Goal: Transaction & Acquisition: Purchase product/service

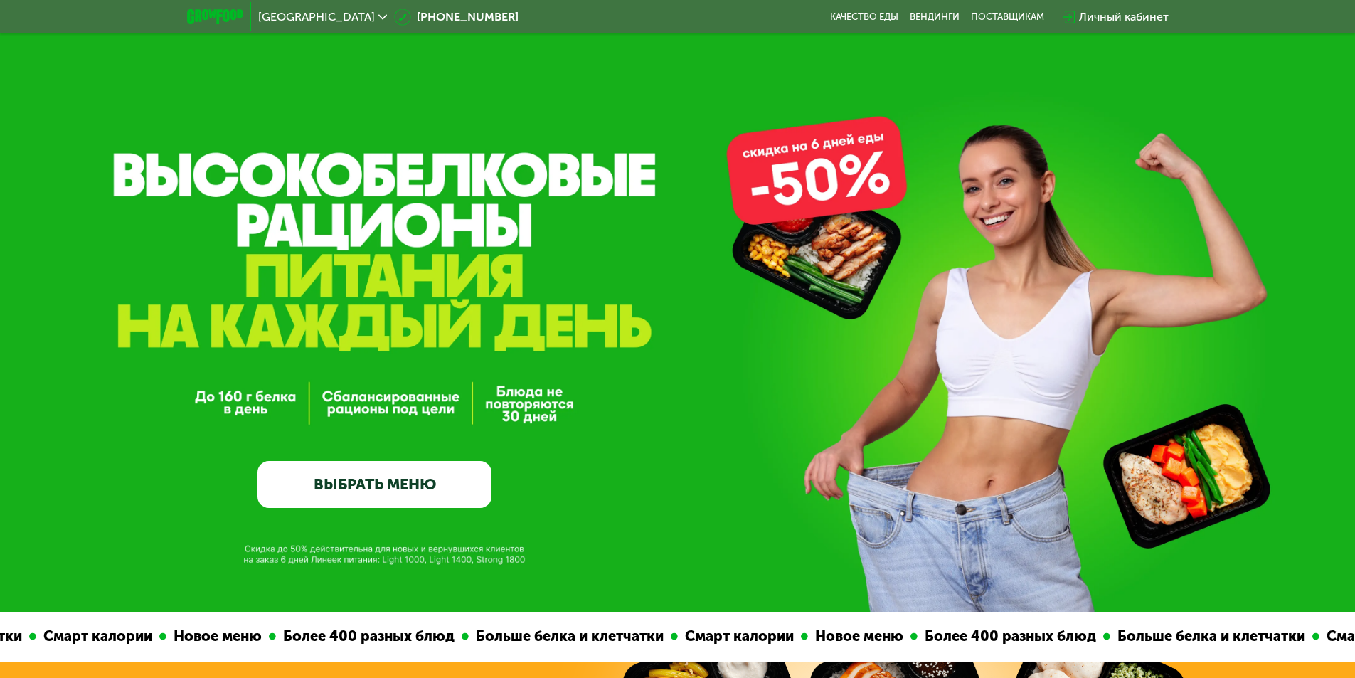
click at [423, 479] on link "ВЫБРАТЬ МЕНЮ" at bounding box center [375, 484] width 234 height 47
click at [388, 489] on link "ВЫБРАТЬ МЕНЮ" at bounding box center [375, 484] width 234 height 47
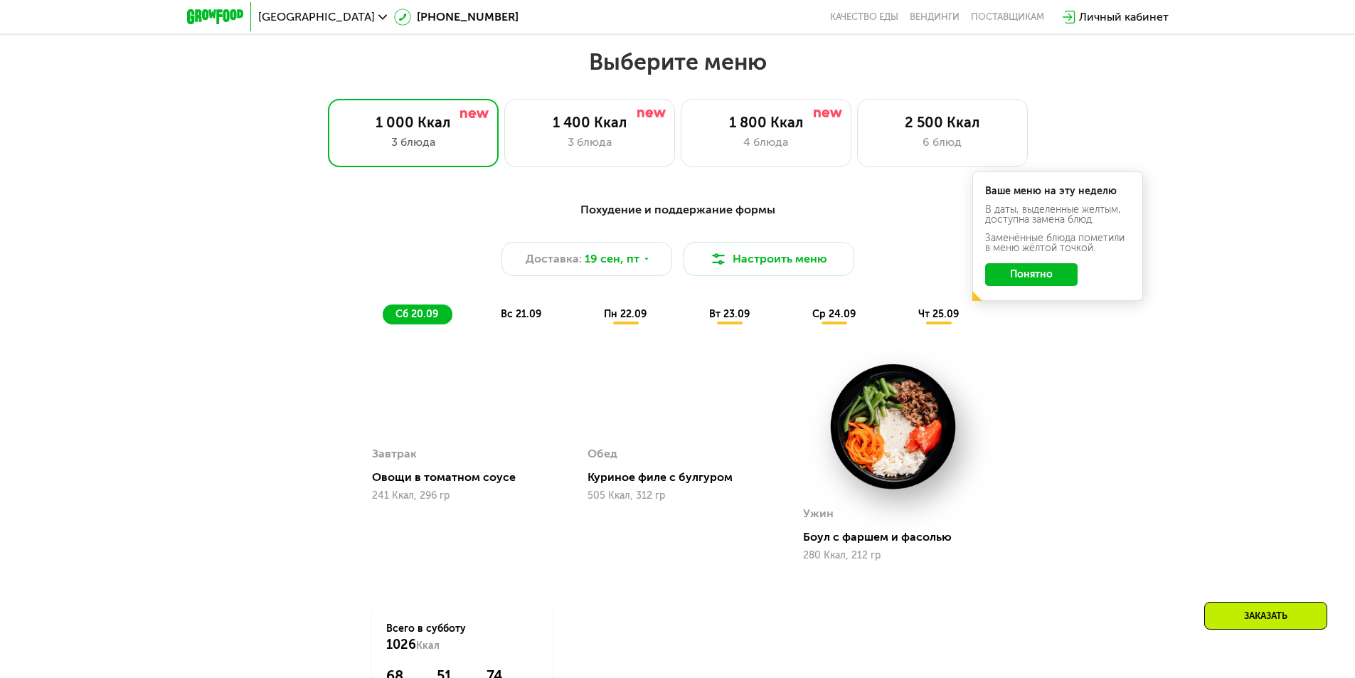
scroll to position [1179, 0]
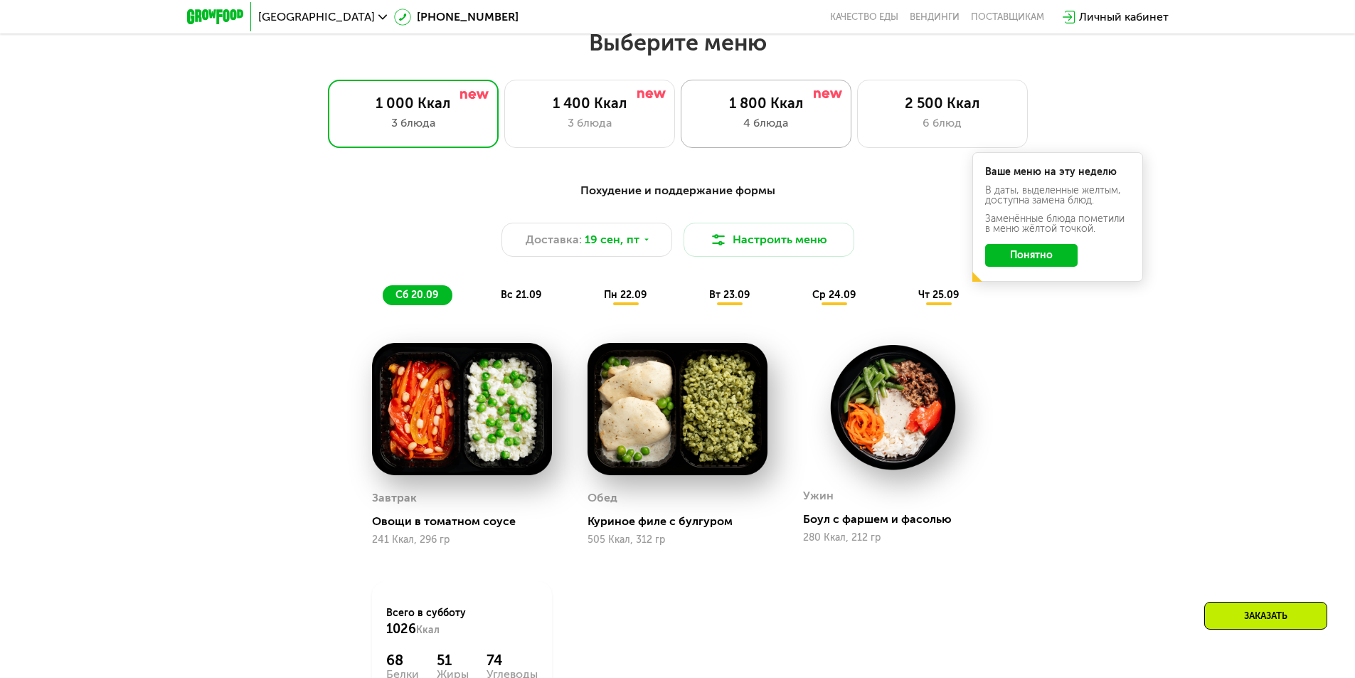
click at [781, 126] on div "4 блюда" at bounding box center [766, 123] width 141 height 17
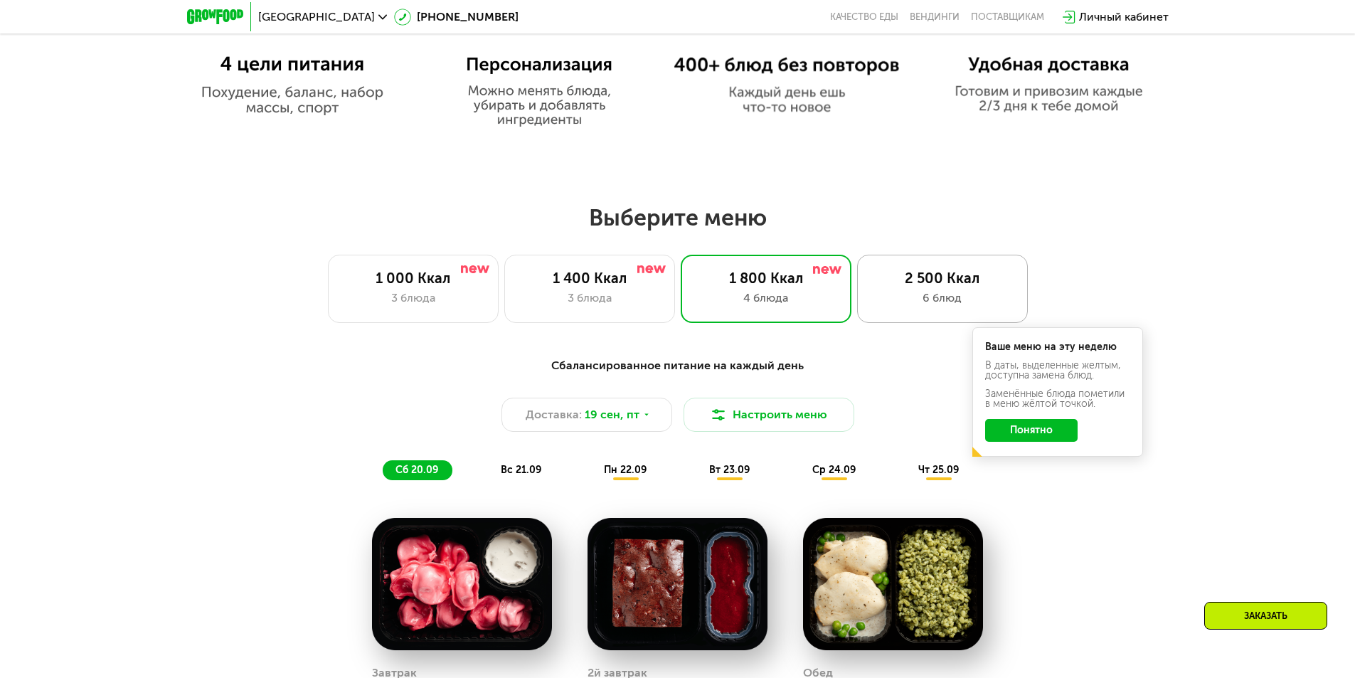
scroll to position [966, 0]
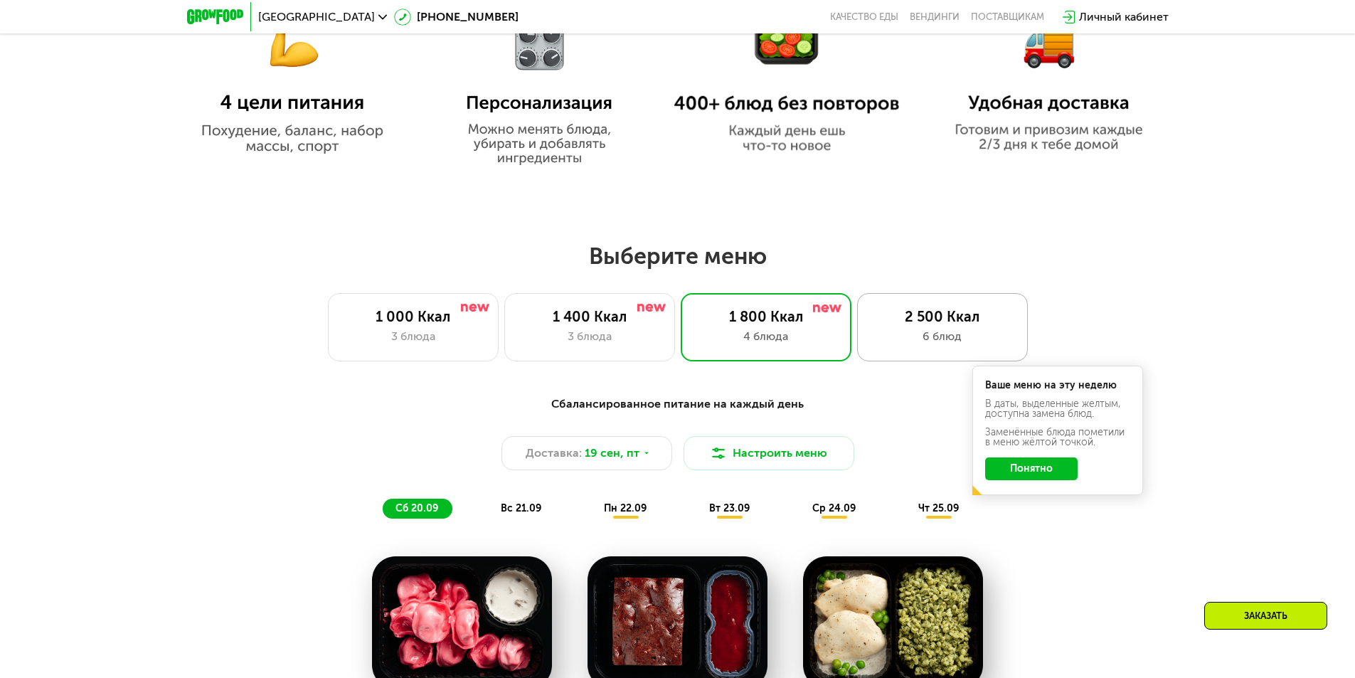
click at [928, 336] on div "6 блюд" at bounding box center [942, 336] width 141 height 17
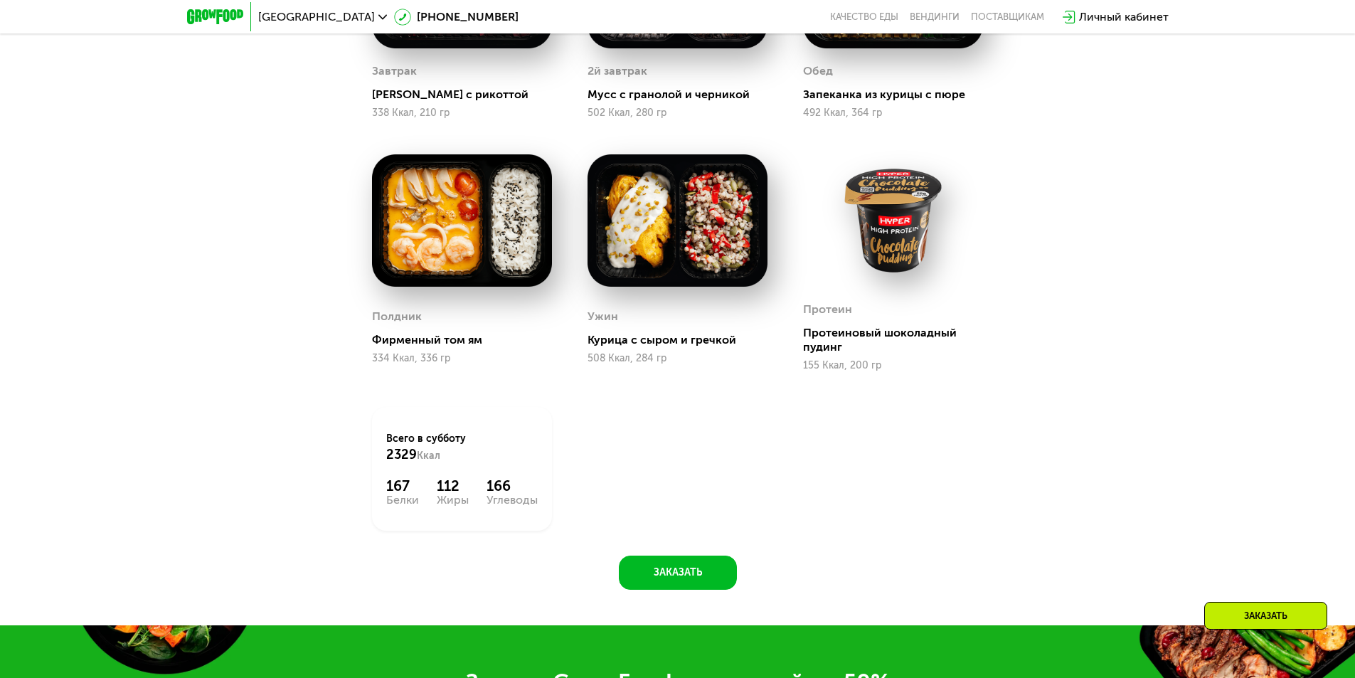
scroll to position [1179, 0]
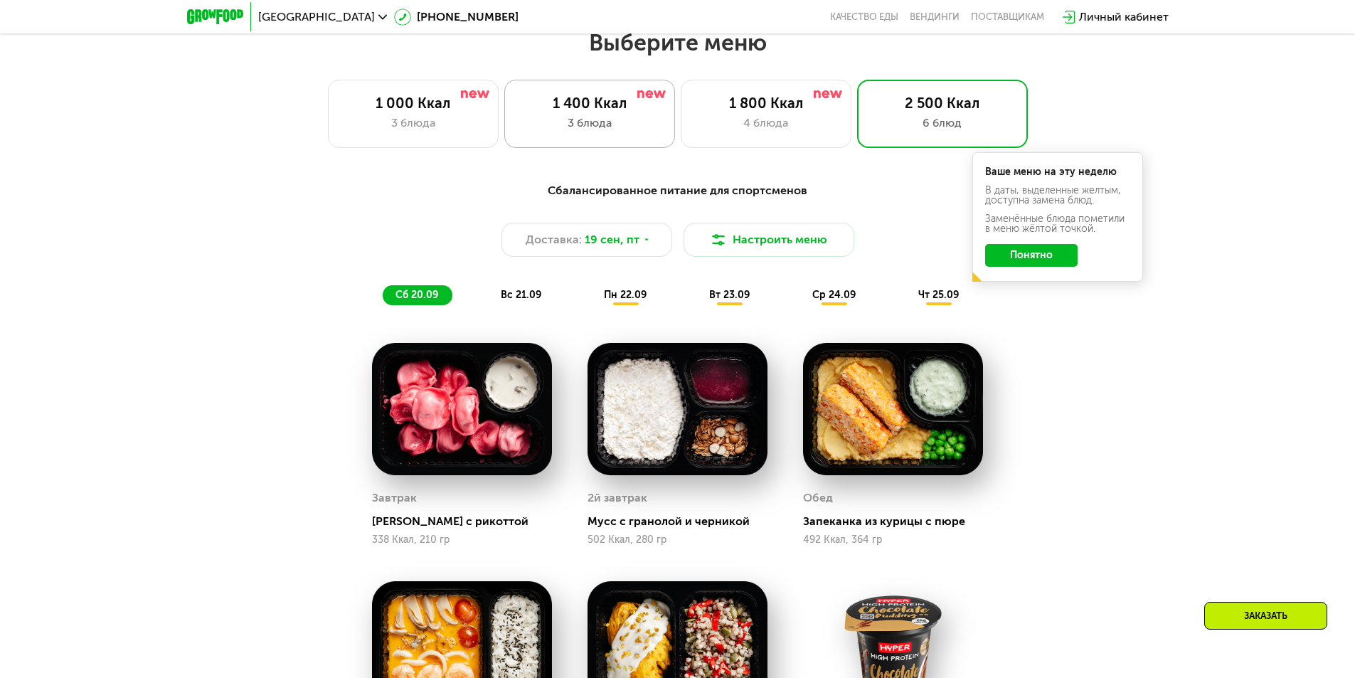
click at [620, 129] on div "3 блюда" at bounding box center [589, 123] width 141 height 17
